Goal: Task Accomplishment & Management: Manage account settings

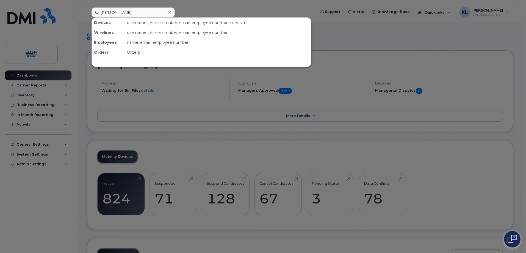
type input "Andrew Soles"
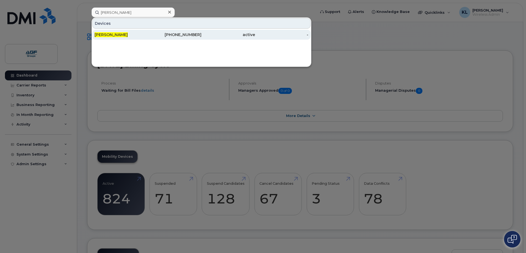
click at [159, 33] on div "226-753-7568" at bounding box center [175, 34] width 54 height 5
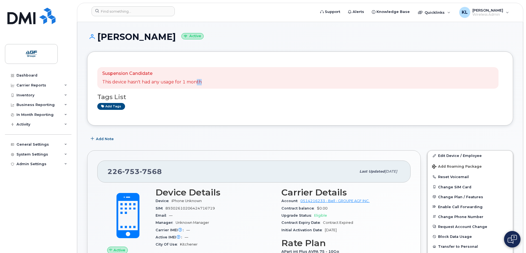
drag, startPoint x: 206, startPoint y: 81, endPoint x: 196, endPoint y: 82, distance: 10.5
click at [196, 82] on div "Suspension Candidate This device hasn't had any usage for 1 month" at bounding box center [297, 77] width 401 height 21
click at [449, 156] on link "Edit Device / Employee" at bounding box center [470, 155] width 85 height 10
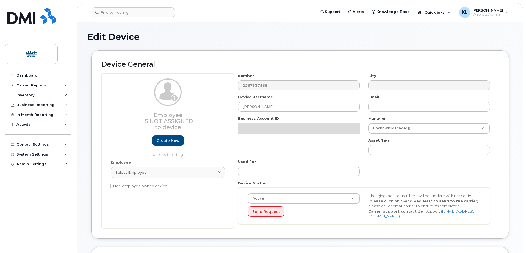
select select "33509685"
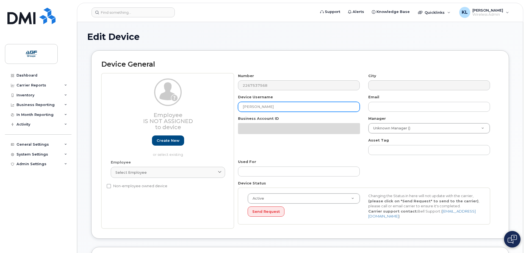
click at [254, 110] on input "[PERSON_NAME]" at bounding box center [299, 107] width 122 height 10
click at [254, 110] on input "Andrew Soles" at bounding box center [299, 107] width 122 height 10
paste input "Tomas Pritchard"
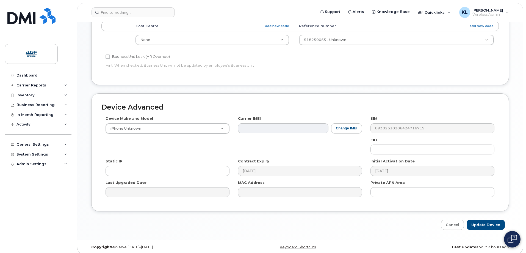
scroll to position [229, 0]
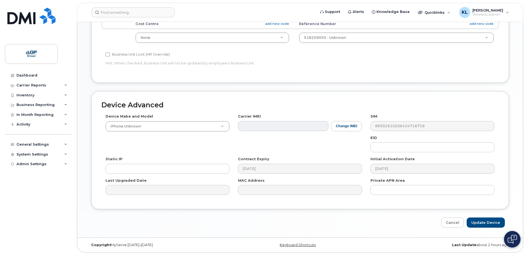
type input "Tomas Pritchard"
click at [477, 217] on input "Update Device" at bounding box center [486, 222] width 38 height 10
type input "Saving..."
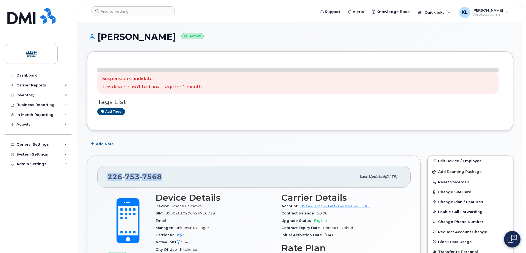
drag, startPoint x: 164, startPoint y: 175, endPoint x: 81, endPoint y: 173, distance: 83.0
copy span "226 753 7568"
